Goal: Information Seeking & Learning: Learn about a topic

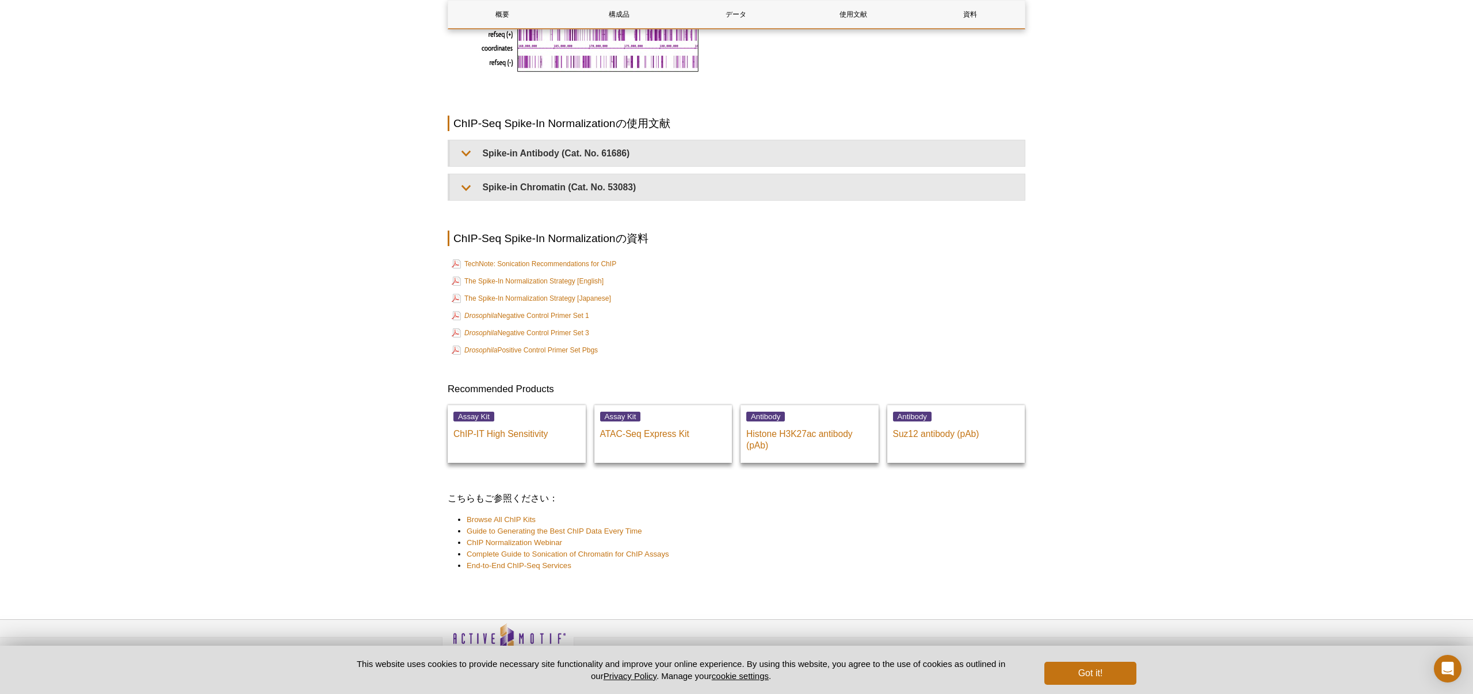
scroll to position [2446, 0]
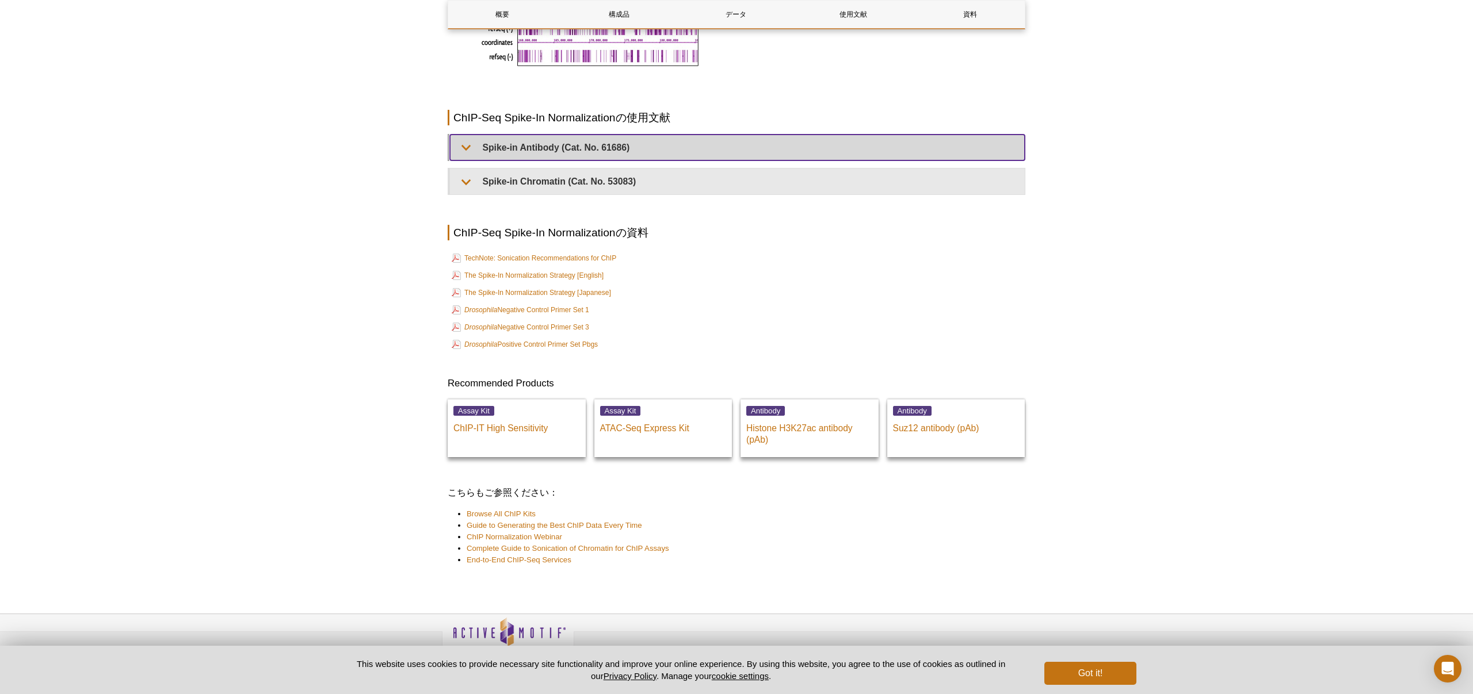
click at [465, 155] on summary "Spike-in Antibody (Cat. No. 61686)" at bounding box center [737, 148] width 575 height 26
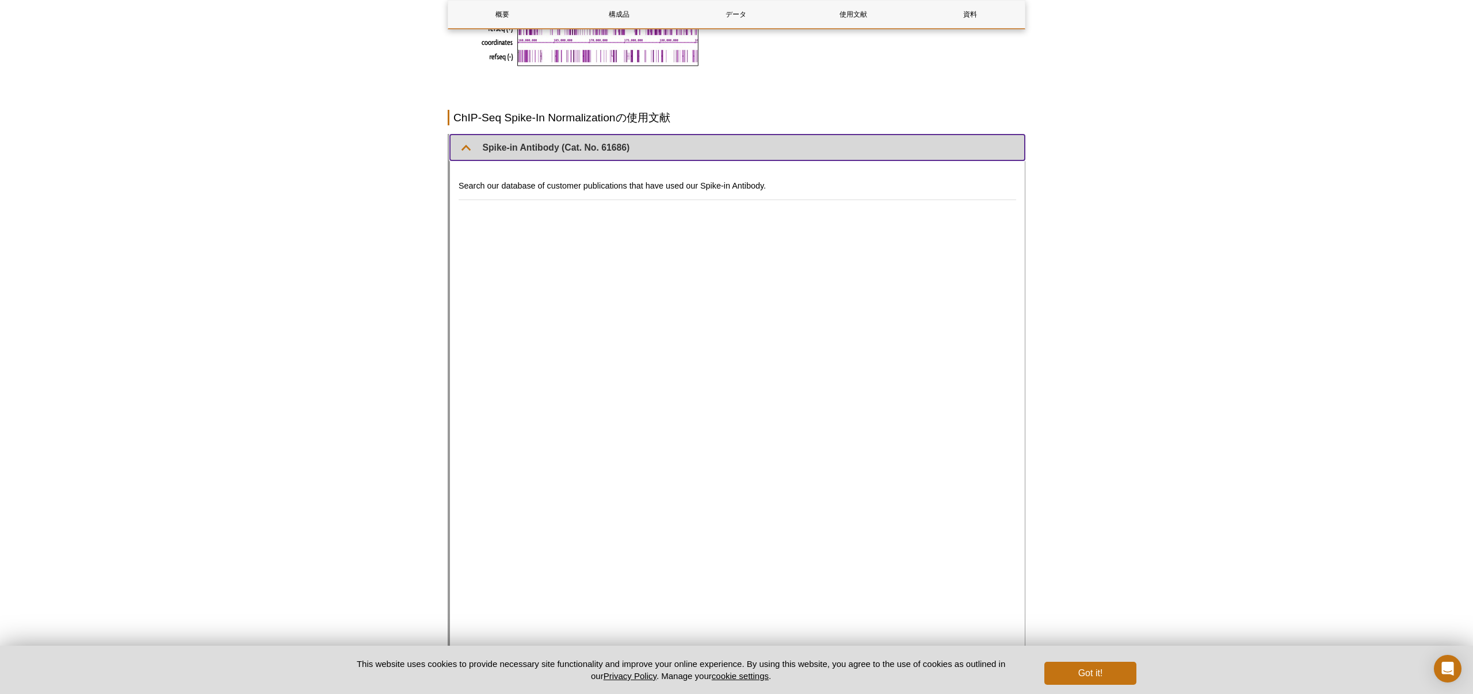
click at [464, 155] on summary "Spike-in Antibody (Cat. No. 61686)" at bounding box center [737, 148] width 575 height 26
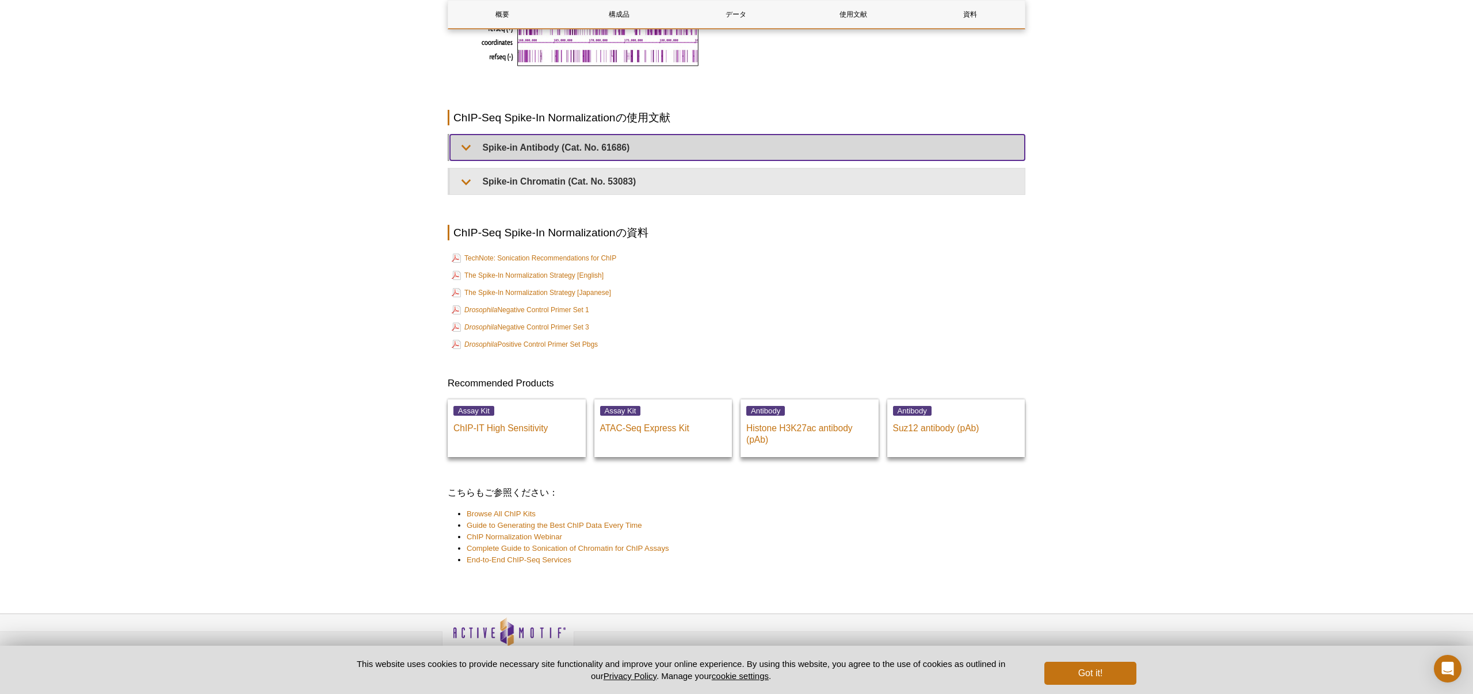
click at [464, 155] on summary "Spike-in Antibody (Cat. No. 61686)" at bounding box center [737, 148] width 575 height 26
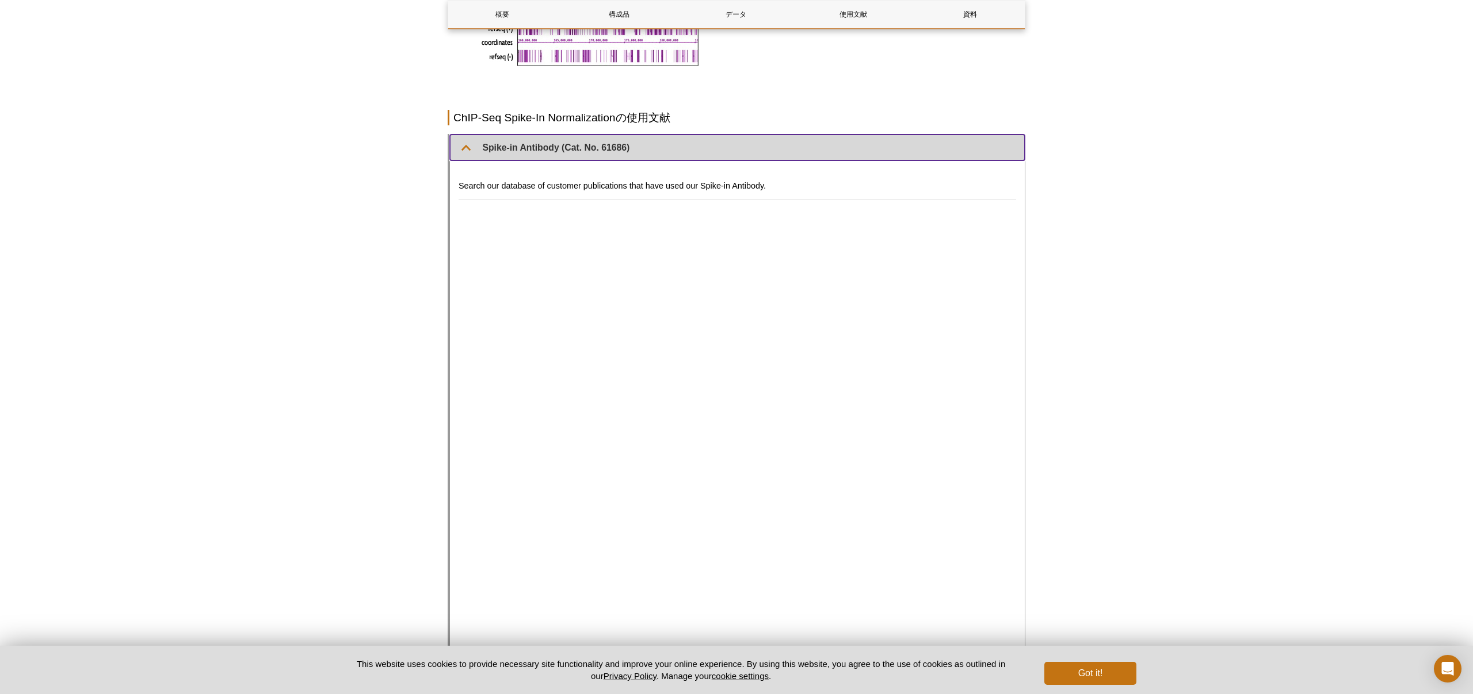
click at [464, 155] on summary "Spike-in Antibody (Cat. No. 61686)" at bounding box center [737, 148] width 575 height 26
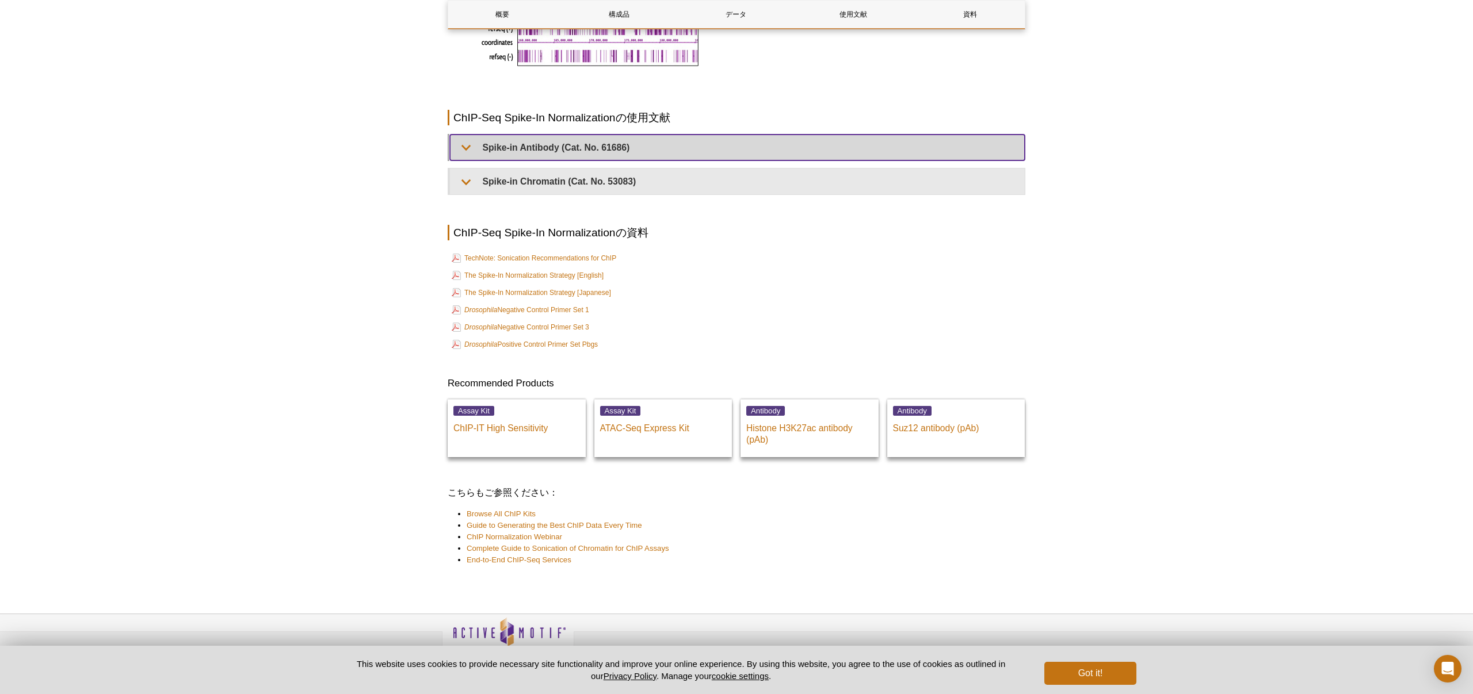
click at [464, 155] on summary "Spike-in Antibody (Cat. No. 61686)" at bounding box center [737, 148] width 575 height 26
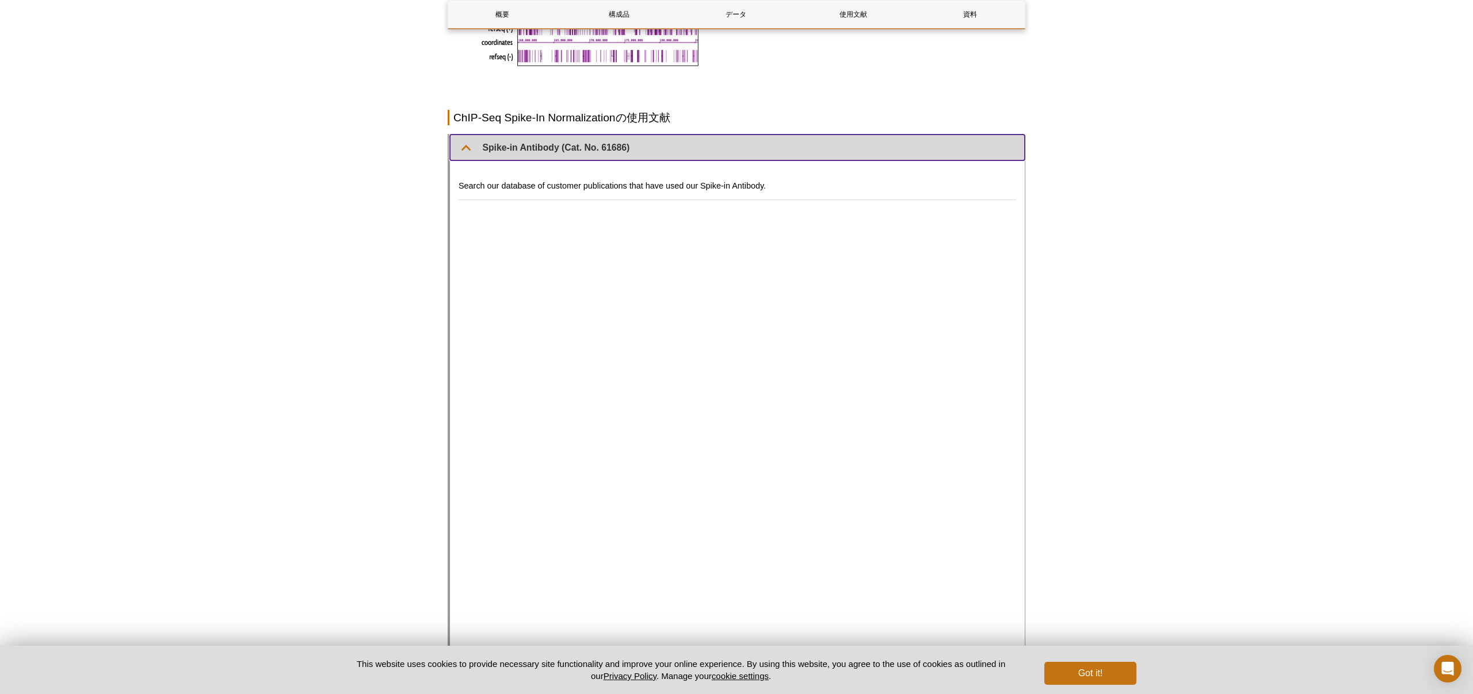
click at [464, 155] on summary "Spike-in Antibody (Cat. No. 61686)" at bounding box center [737, 148] width 575 height 26
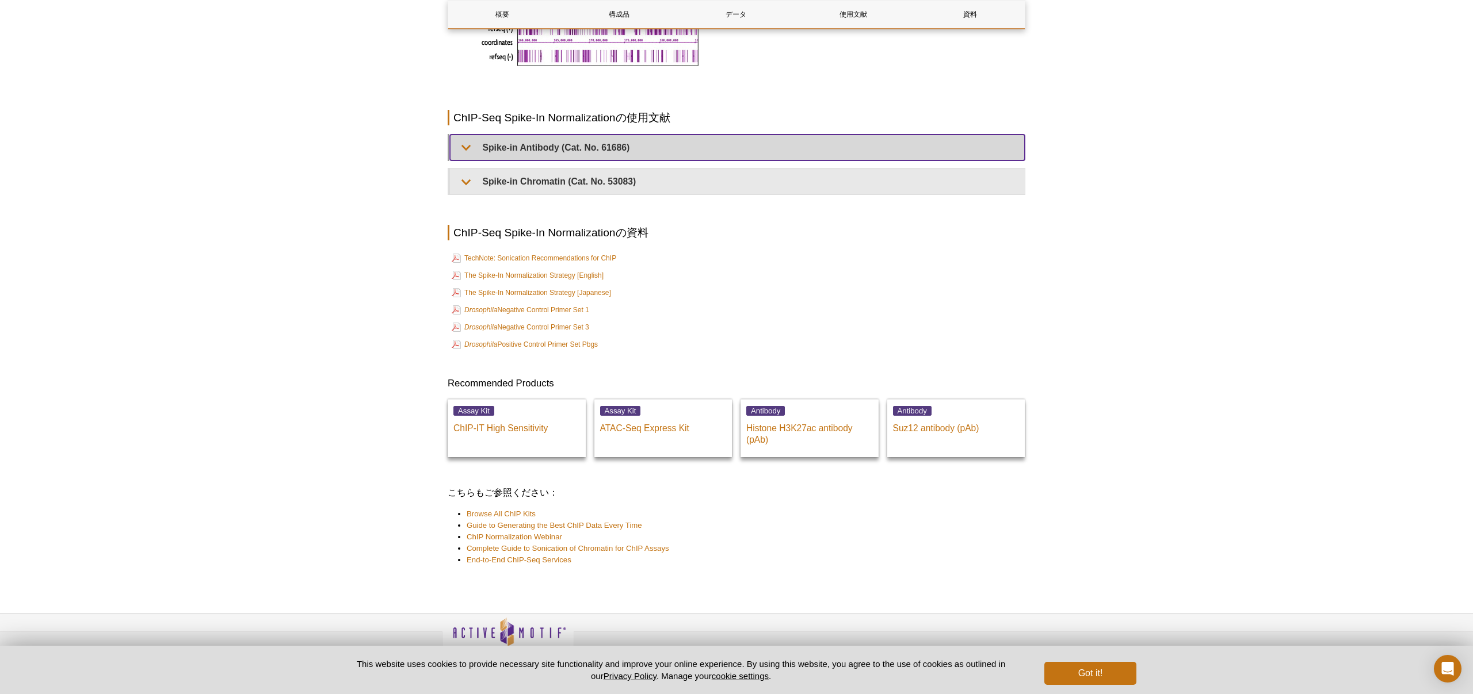
click at [464, 155] on summary "Spike-in Antibody (Cat. No. 61686)" at bounding box center [737, 148] width 575 height 26
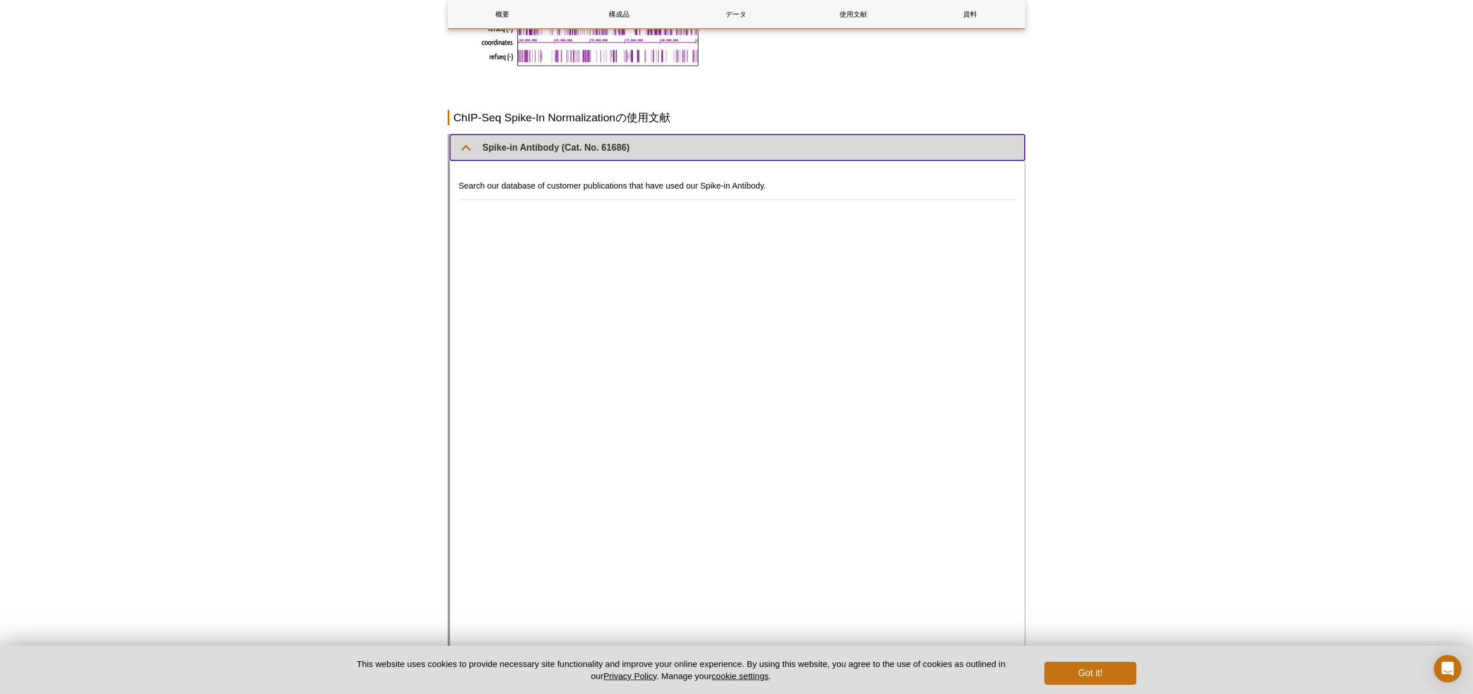
click at [464, 155] on summary "Spike-in Antibody (Cat. No. 61686)" at bounding box center [737, 148] width 575 height 26
